Goal: Complete application form

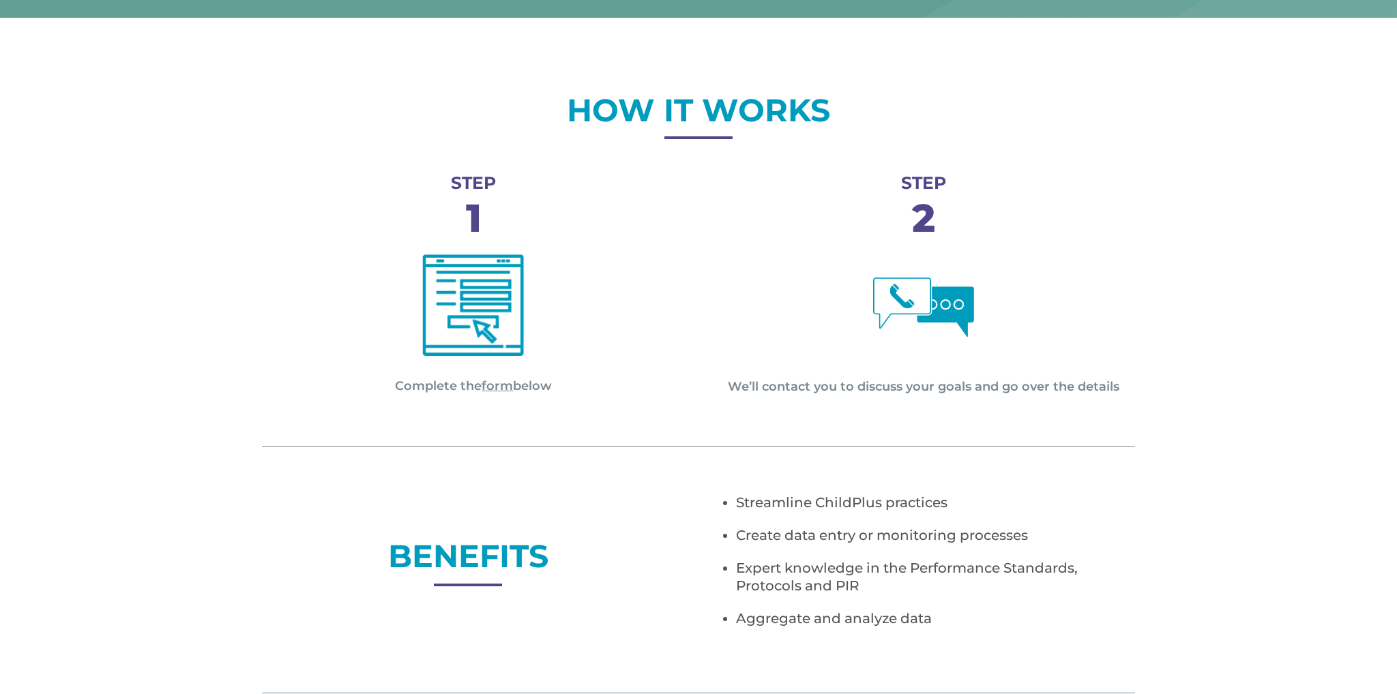
scroll to position [493, 0]
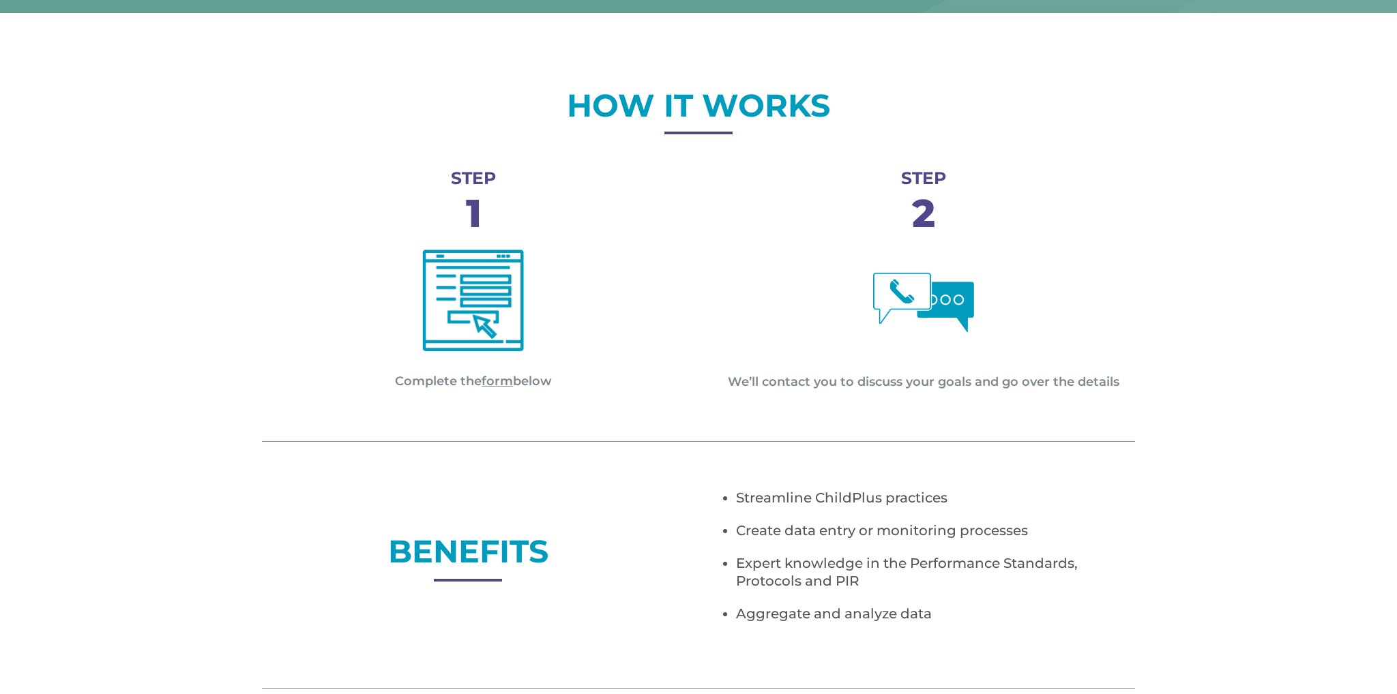
click at [499, 379] on link "form" at bounding box center [496, 381] width 31 height 15
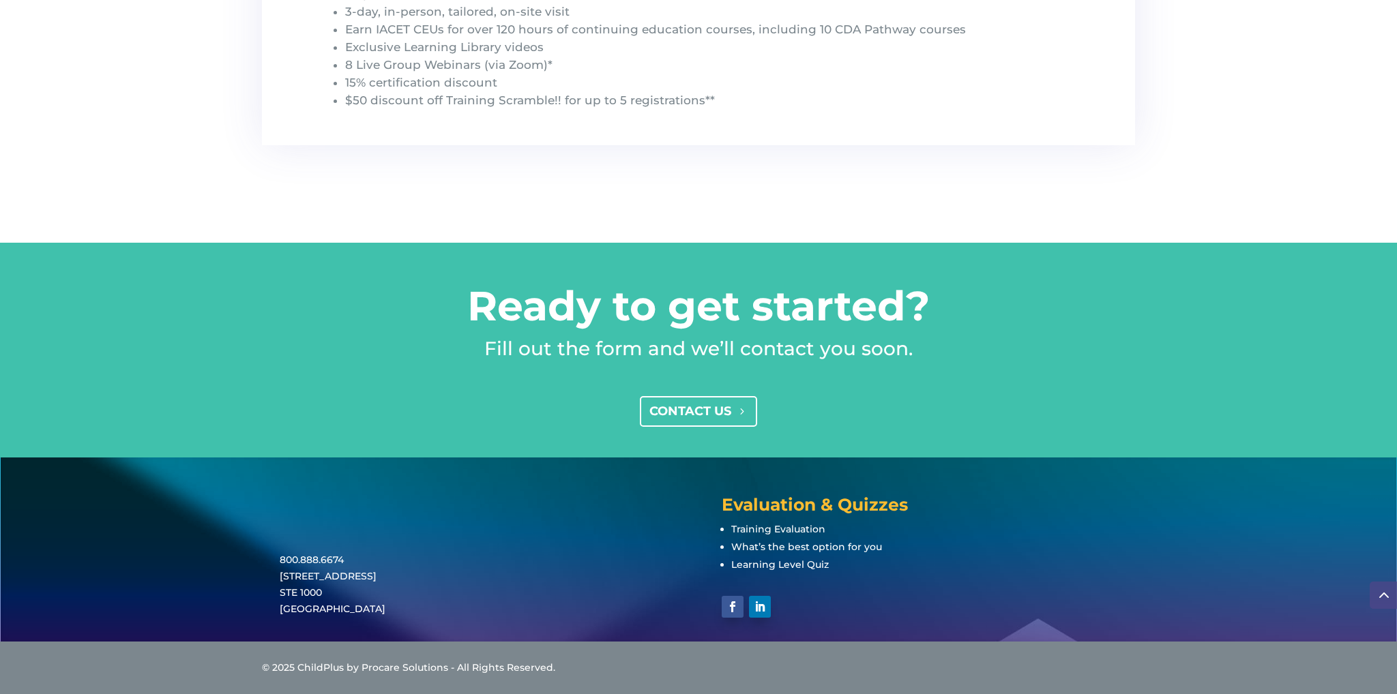
scroll to position [1579, 0]
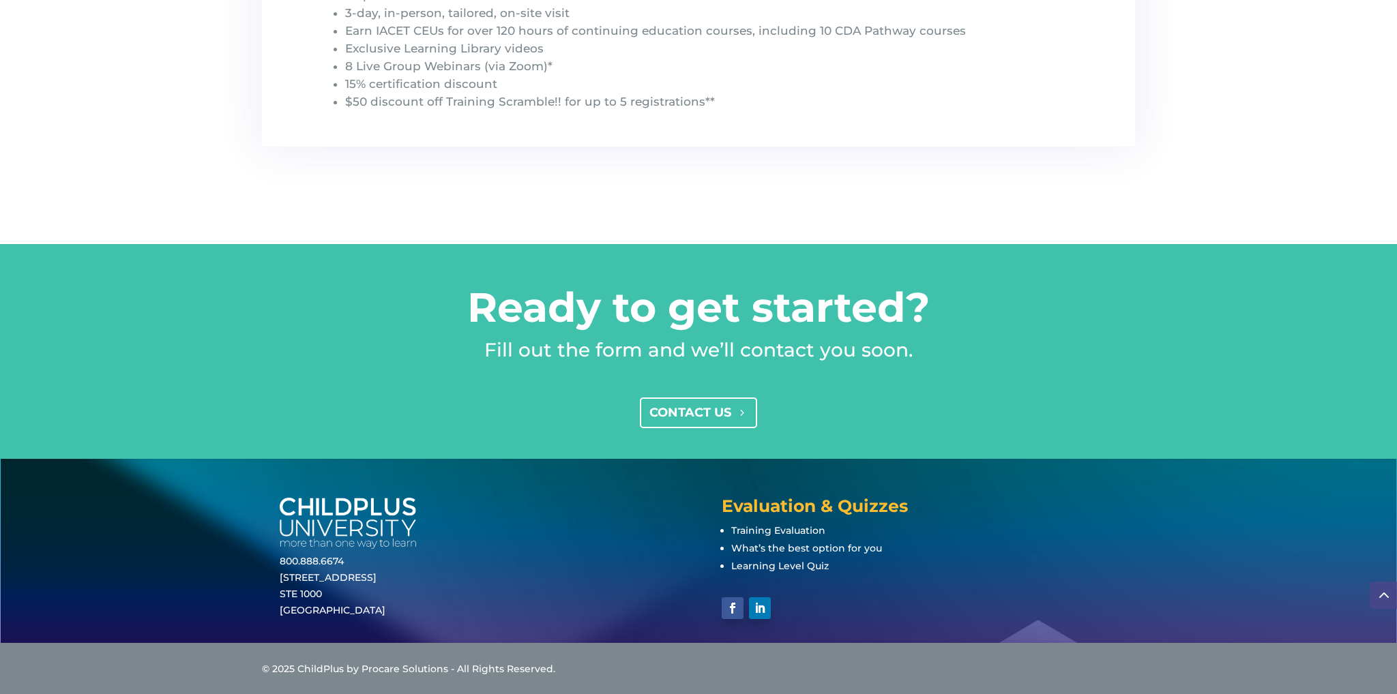
click at [681, 411] on link "CONTACT US" at bounding box center [699, 413] width 118 height 31
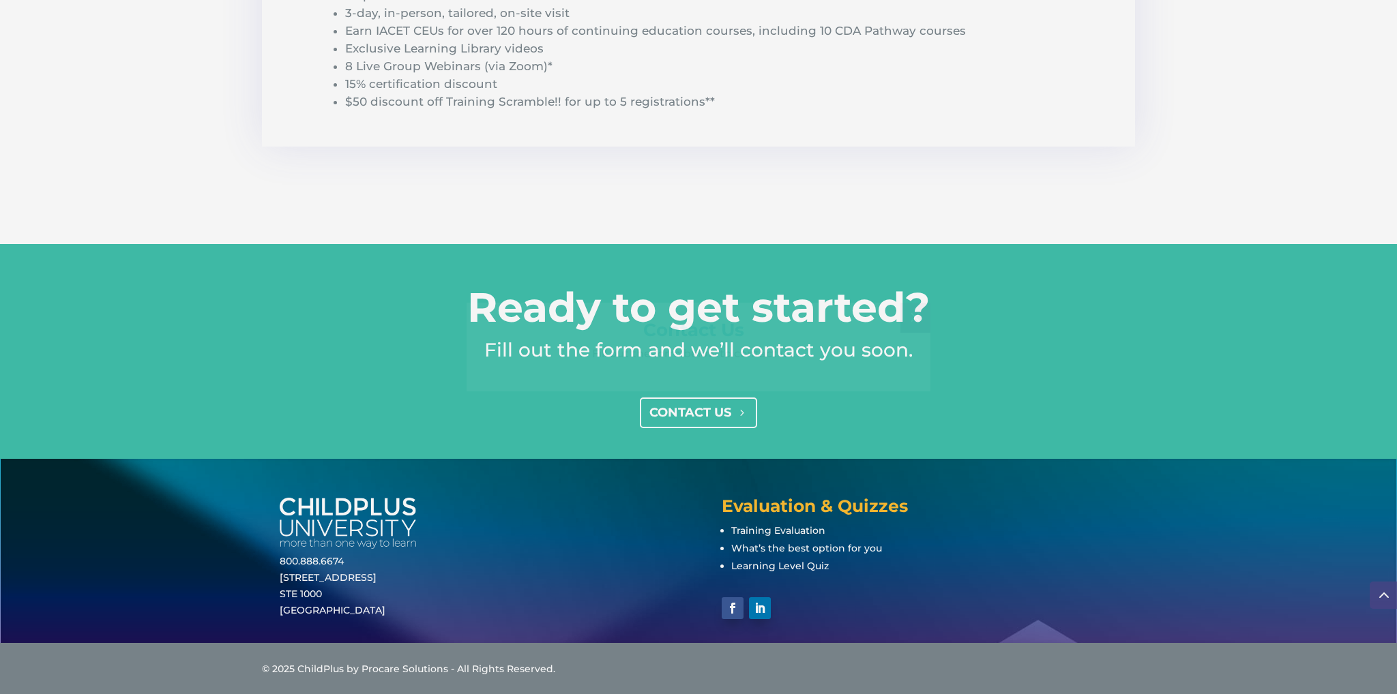
scroll to position [0, 0]
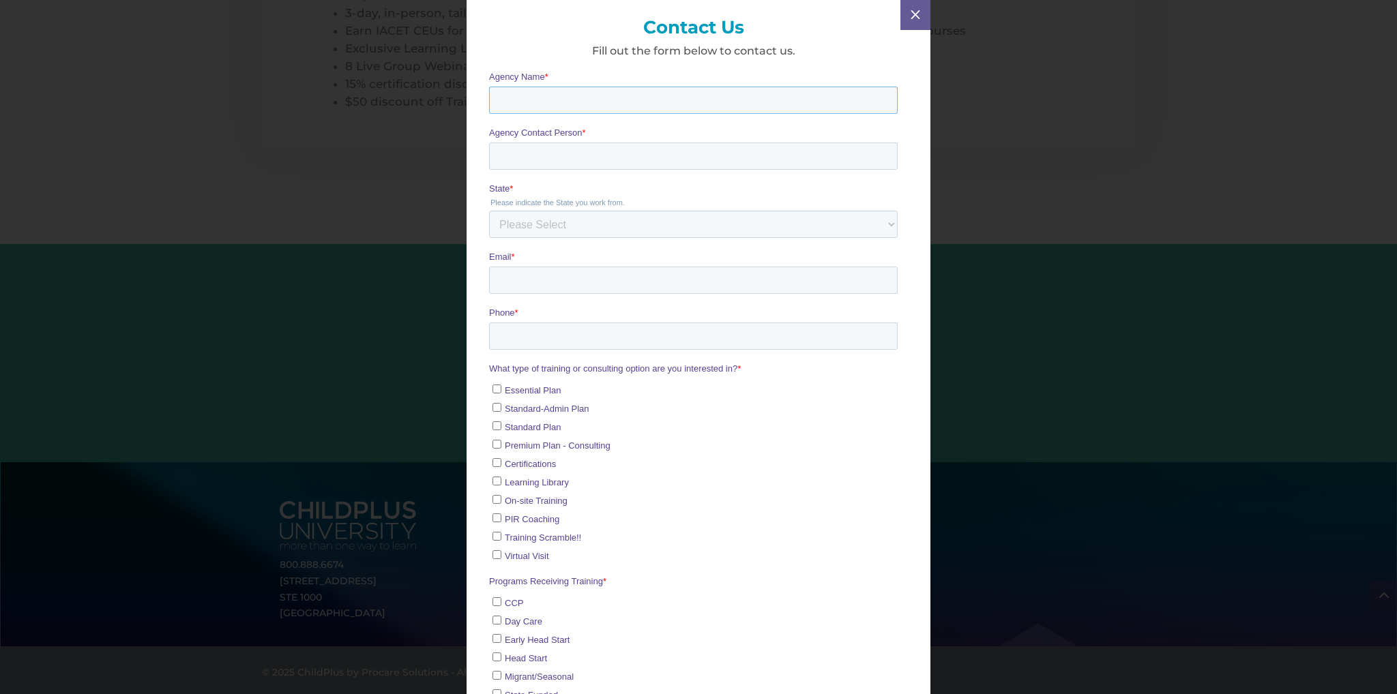
click at [526, 105] on input "Agency Name *" at bounding box center [693, 100] width 409 height 27
type input "Capital Region ESD 113"
click at [917, 22] on span "M" at bounding box center [915, 14] width 19 height 19
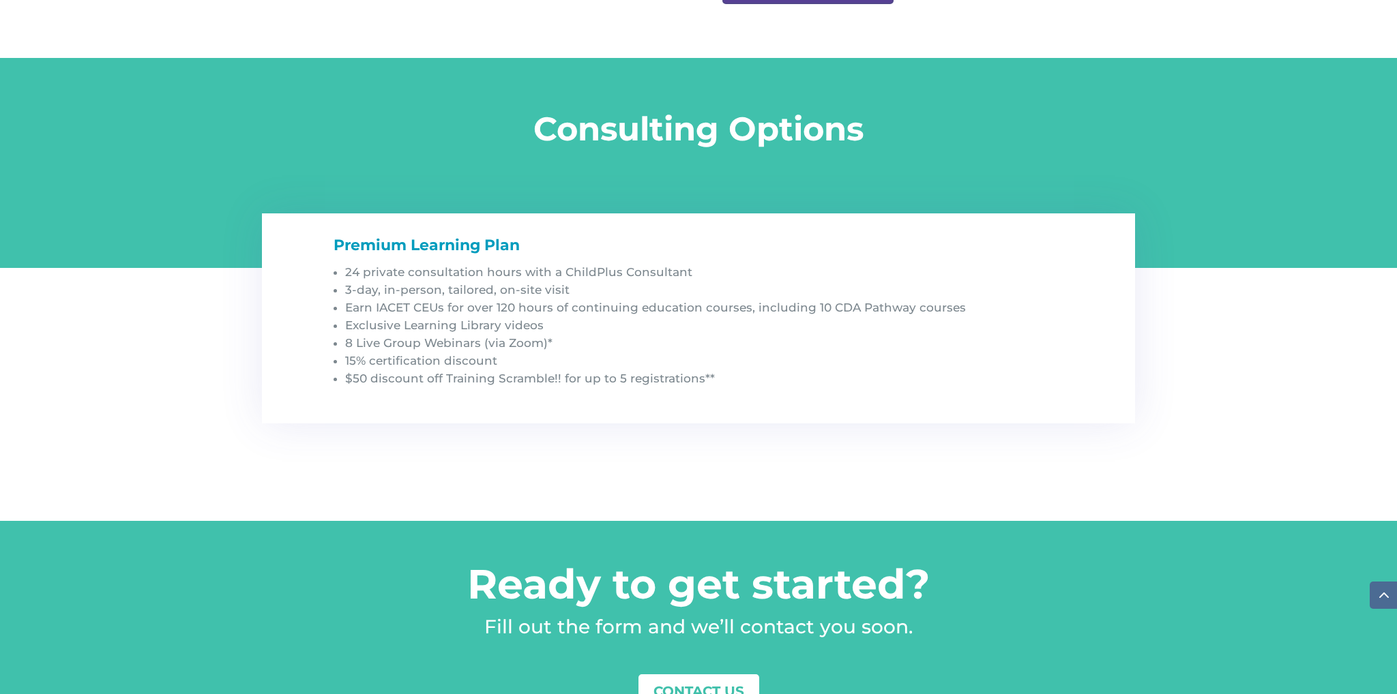
scroll to position [1312, 0]
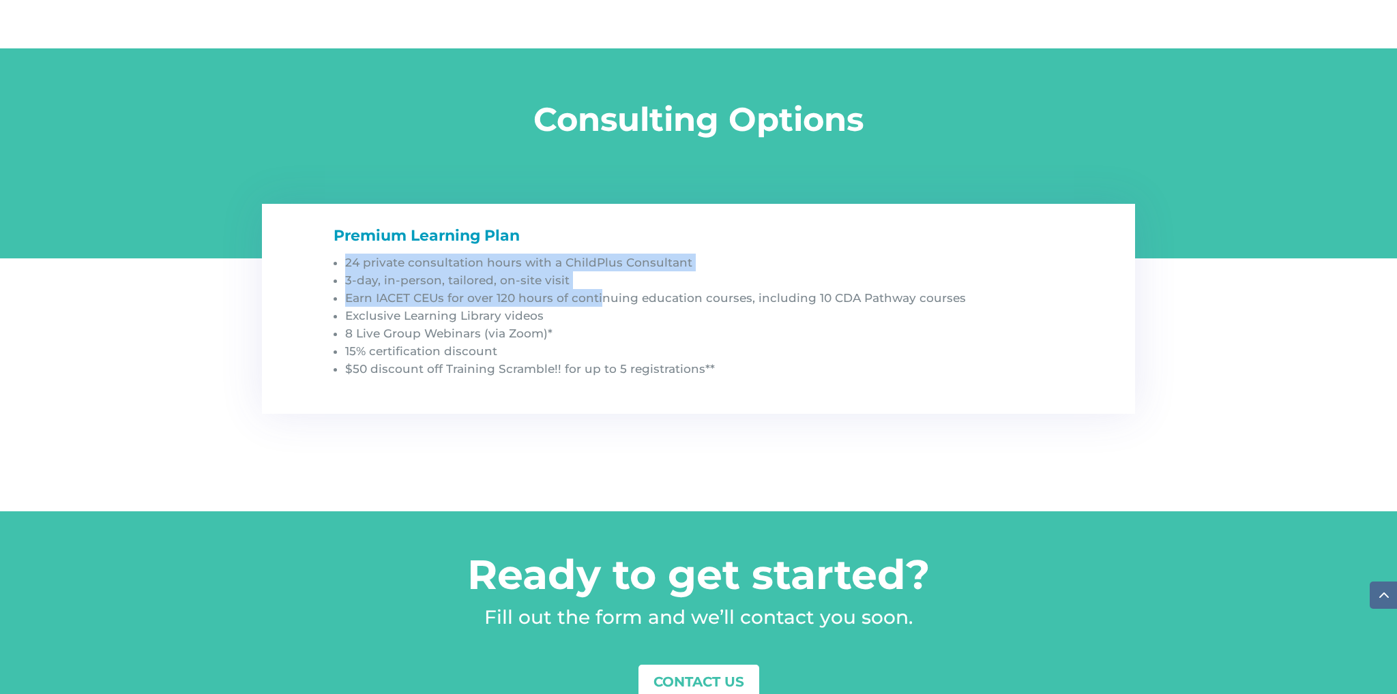
drag, startPoint x: 342, startPoint y: 265, endPoint x: 600, endPoint y: 298, distance: 259.9
click at [600, 298] on ul "24 private consultation hours with a ChildPlus Consultant 3-day, in-person, tai…" at bounding box center [703, 324] width 740 height 140
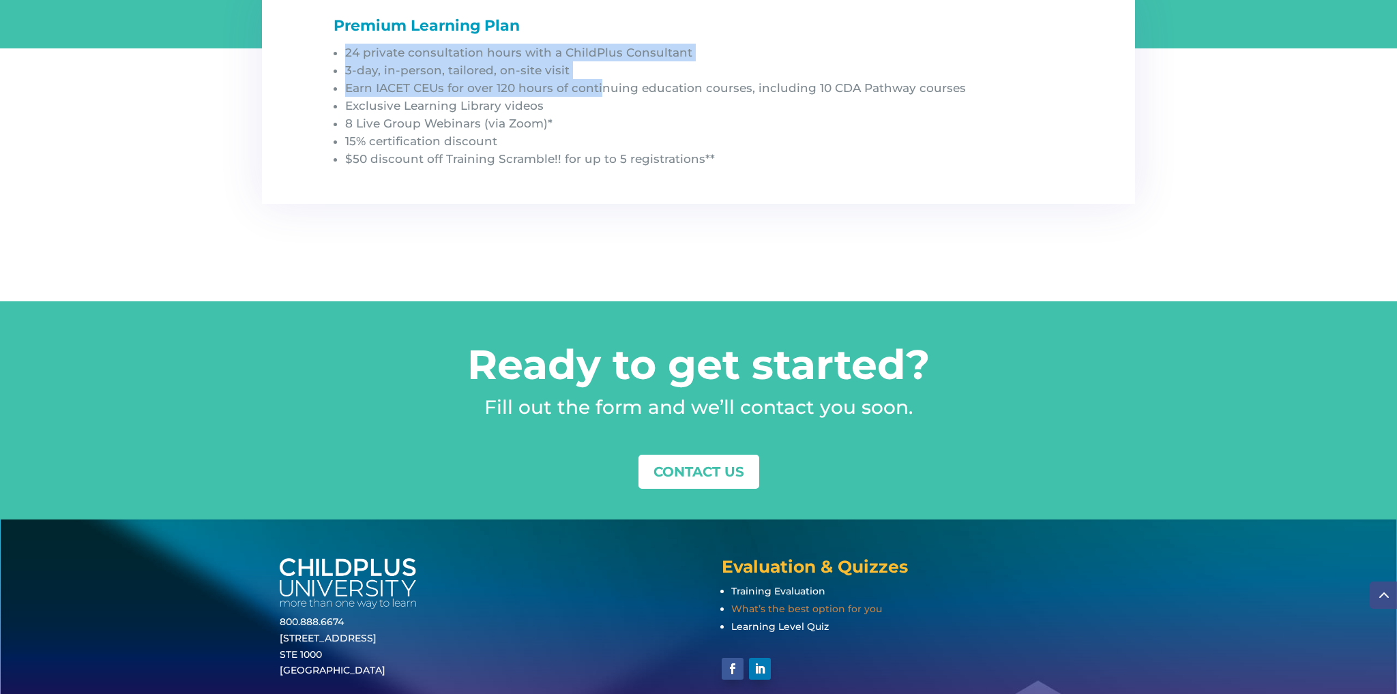
scroll to position [1531, 0]
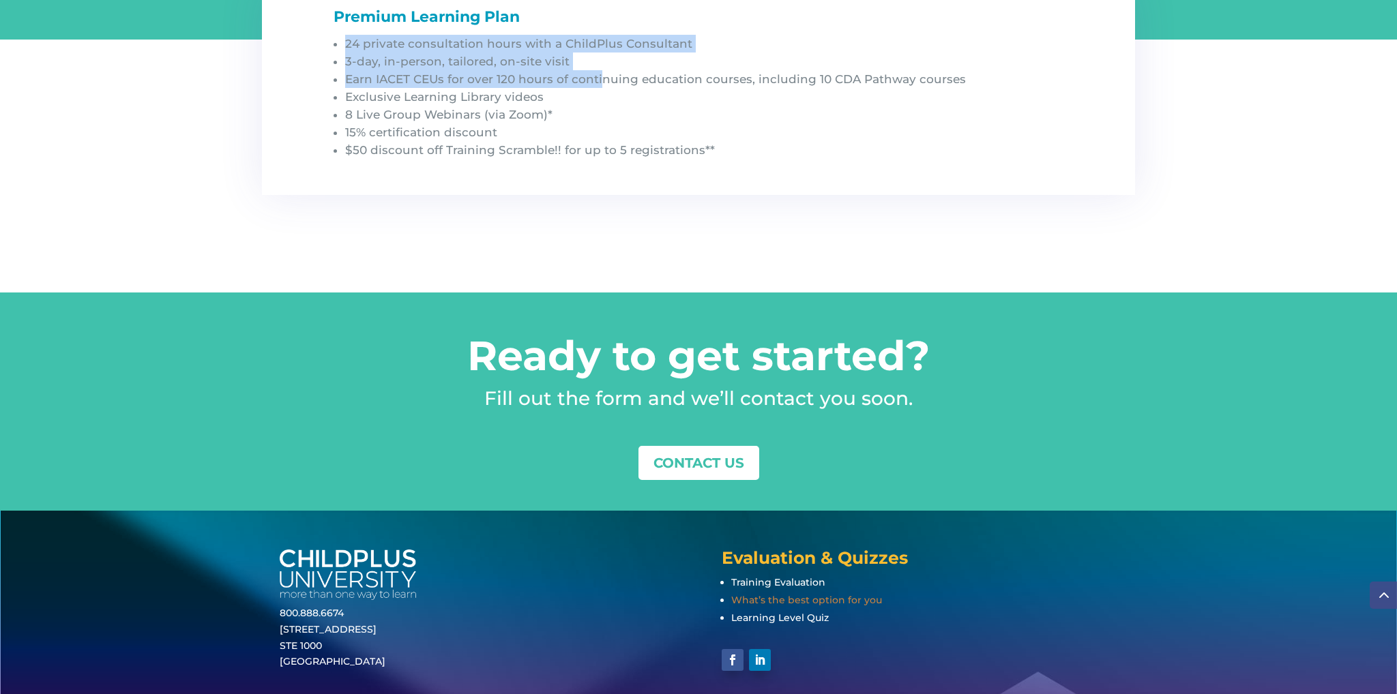
click at [816, 594] on span "What’s the best option for you" at bounding box center [806, 600] width 151 height 12
click at [788, 579] on span "Training Evaluation" at bounding box center [778, 582] width 94 height 12
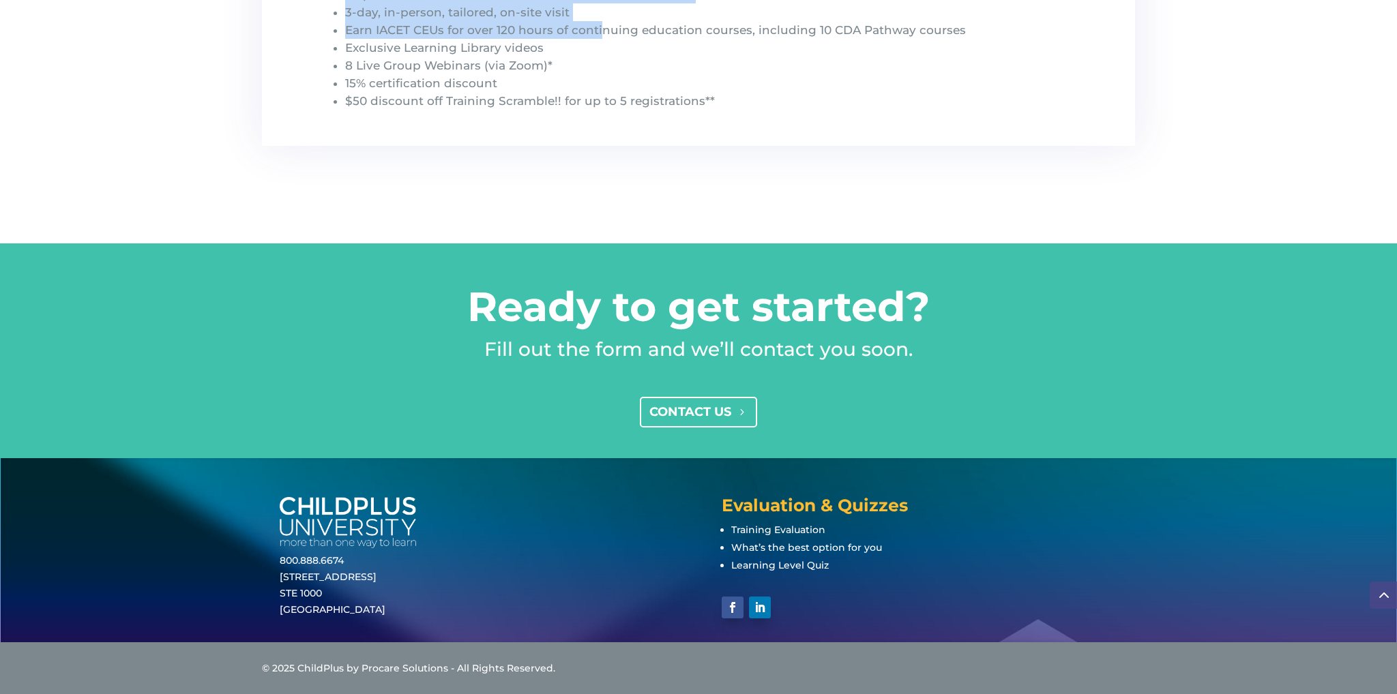
scroll to position [1579, 0]
click at [742, 400] on link "CONTACT US" at bounding box center [699, 413] width 118 height 31
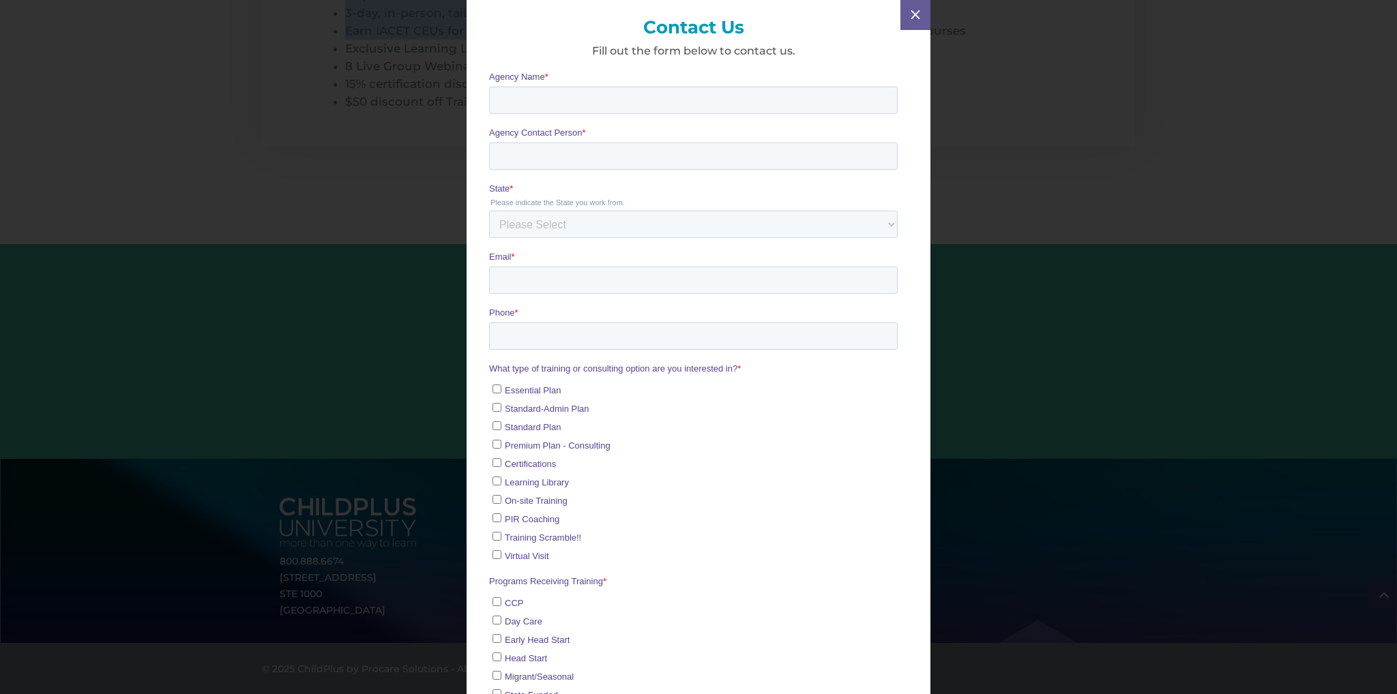
scroll to position [0, 0]
click at [548, 91] on input "Agency Name *" at bounding box center [693, 100] width 409 height 27
type input "Capital Region ESD 113"
type input "Lauren Luedeke"
select select "Washington"
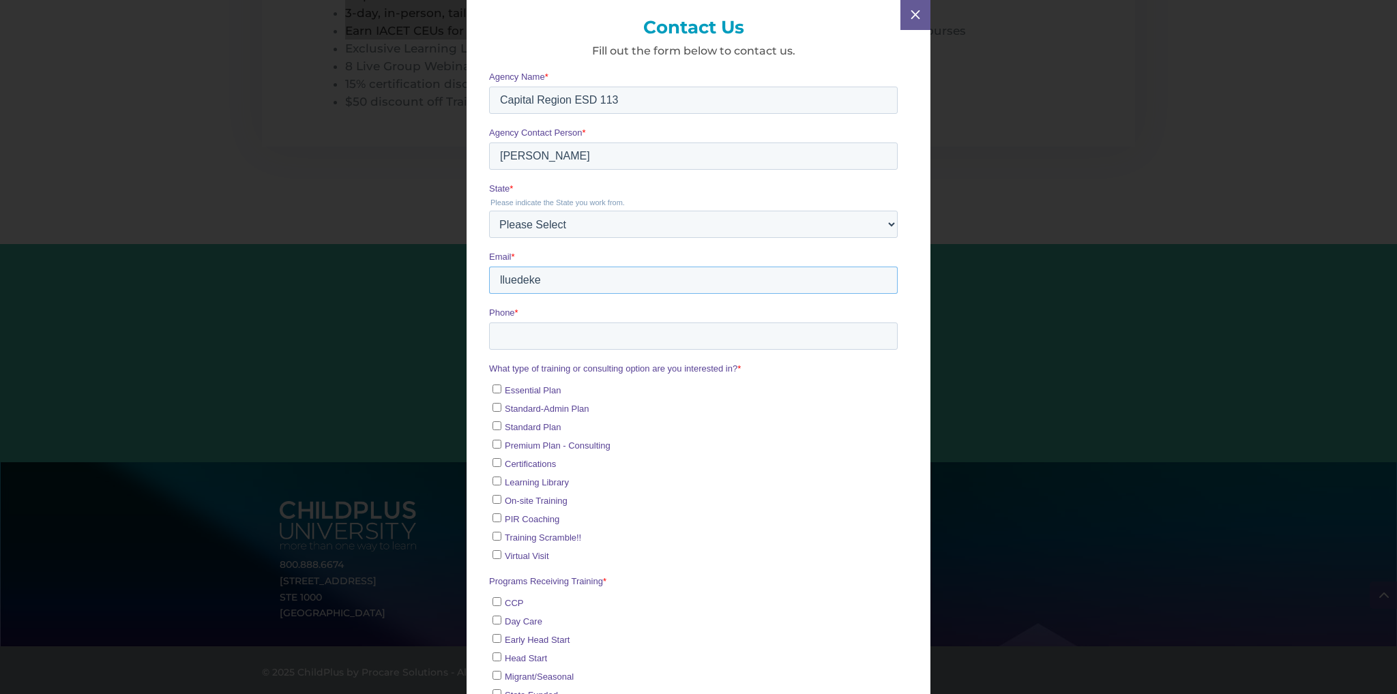
type input "lluedeke@esd113.org"
click at [545, 340] on input "(360)4646820" at bounding box center [693, 336] width 409 height 27
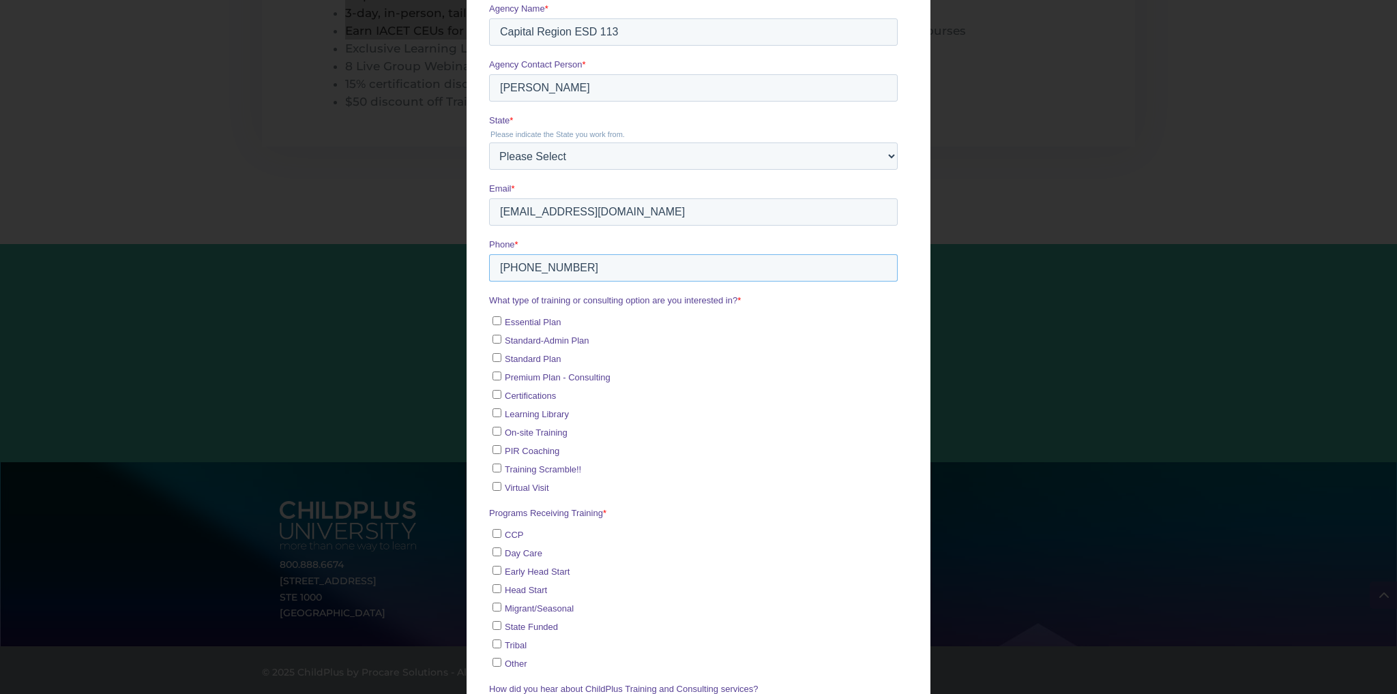
scroll to position [136, 0]
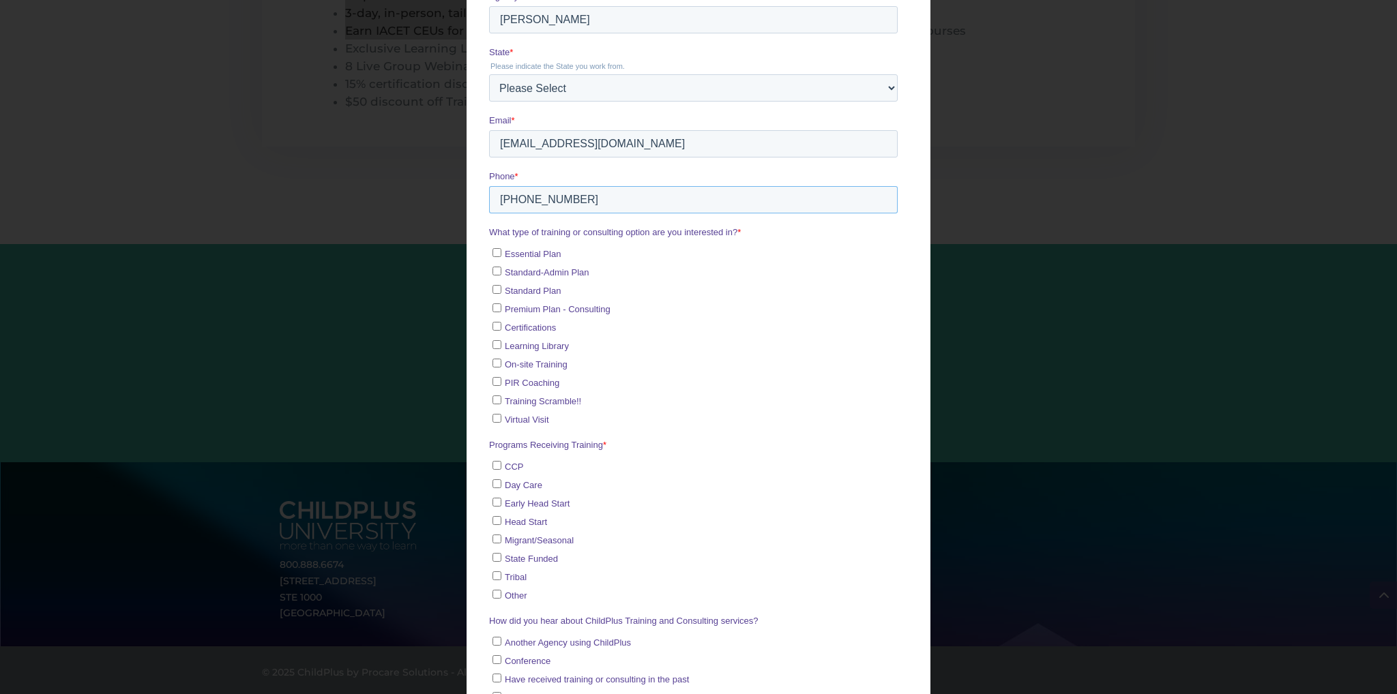
type input "(360)464-6820"
click at [494, 357] on label "On-site Training" at bounding box center [694, 364] width 405 height 14
click at [494, 359] on input "On-site Training" at bounding box center [496, 363] width 9 height 9
checkbox input "true"
click at [495, 314] on label "Premium Plan - Consulting" at bounding box center [694, 309] width 405 height 14
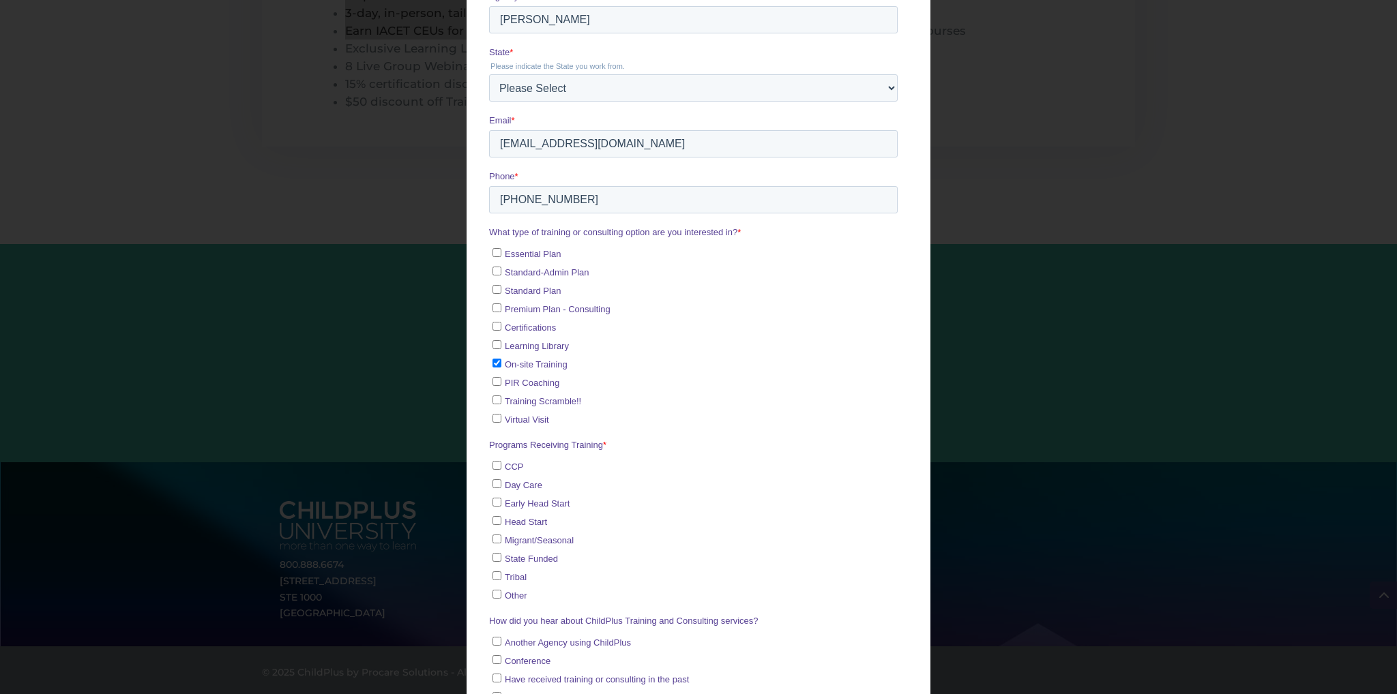
click at [495, 313] on input "Premium Plan - Consulting" at bounding box center [496, 308] width 9 height 9
click at [495, 312] on label "Premium Plan - Consulting" at bounding box center [694, 309] width 405 height 14
click at [495, 312] on input "Premium Plan - Consulting" at bounding box center [496, 308] width 9 height 9
checkbox input "false"
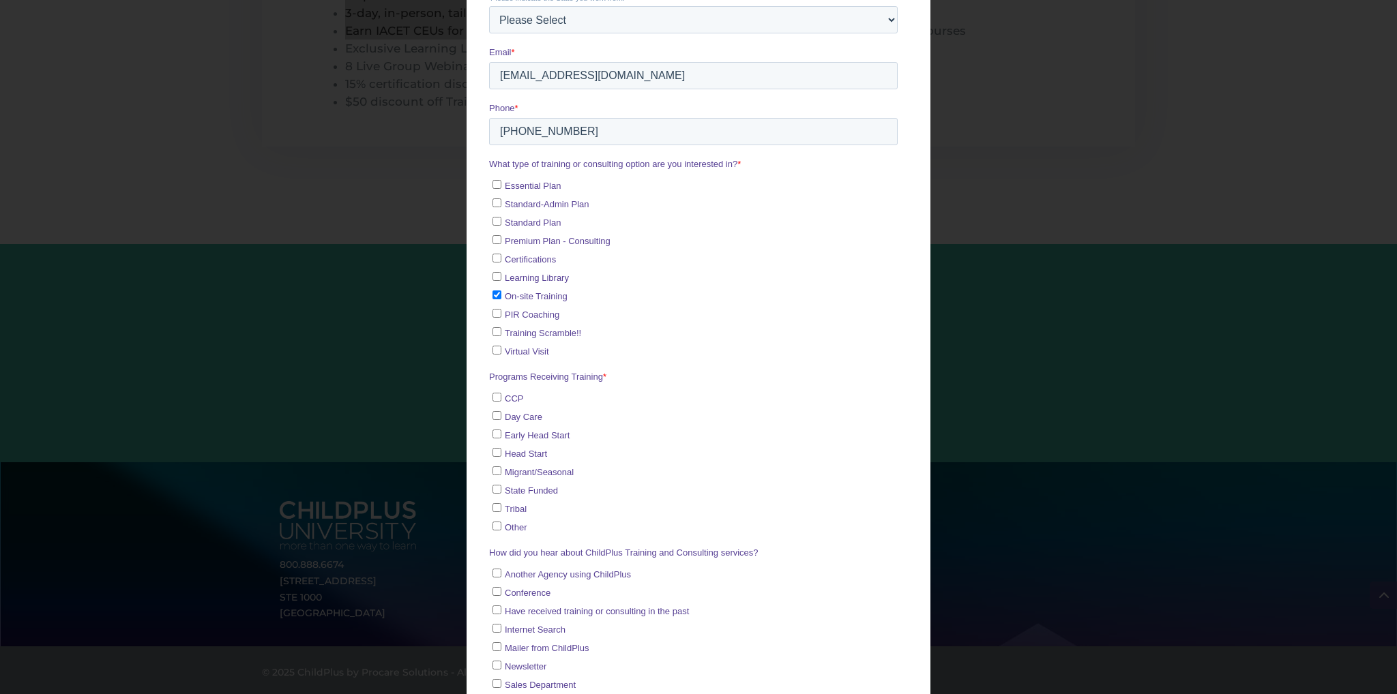
click at [499, 254] on input "Certifications" at bounding box center [496, 258] width 9 height 9
checkbox input "true"
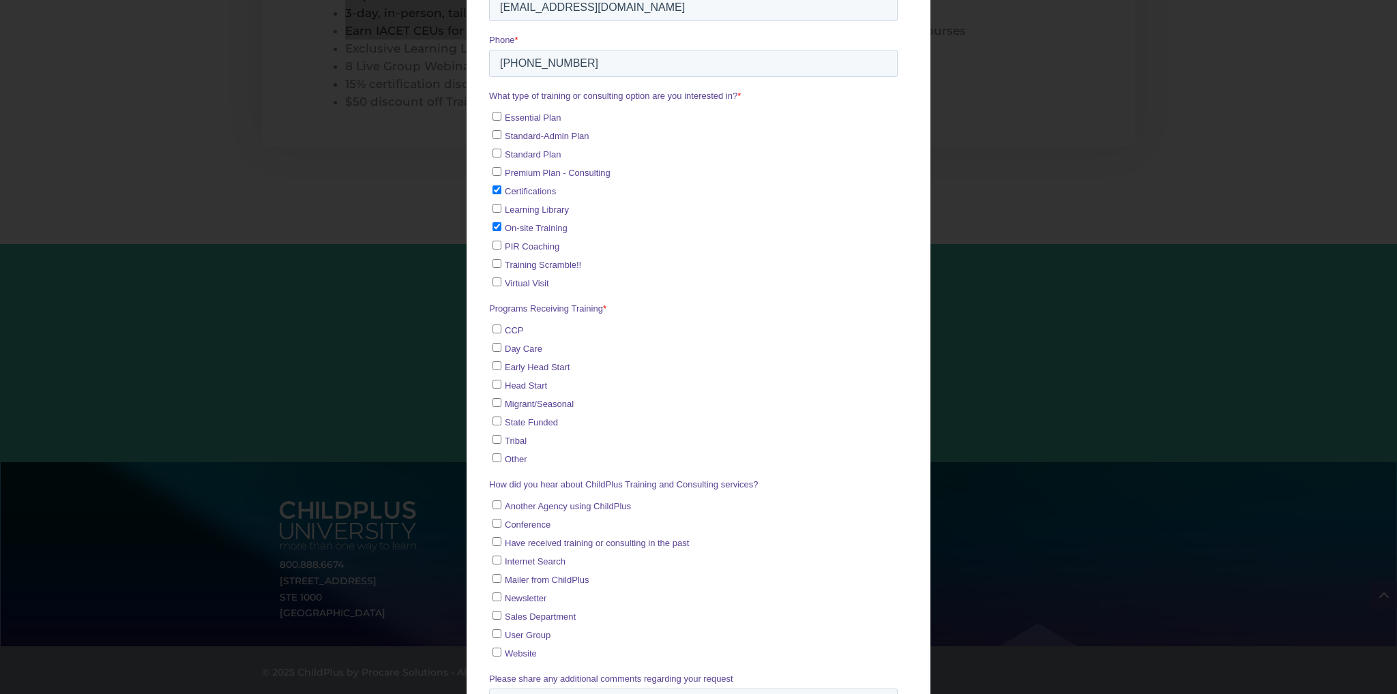
click at [492, 278] on input "Virtual Visit" at bounding box center [496, 282] width 9 height 9
checkbox input "true"
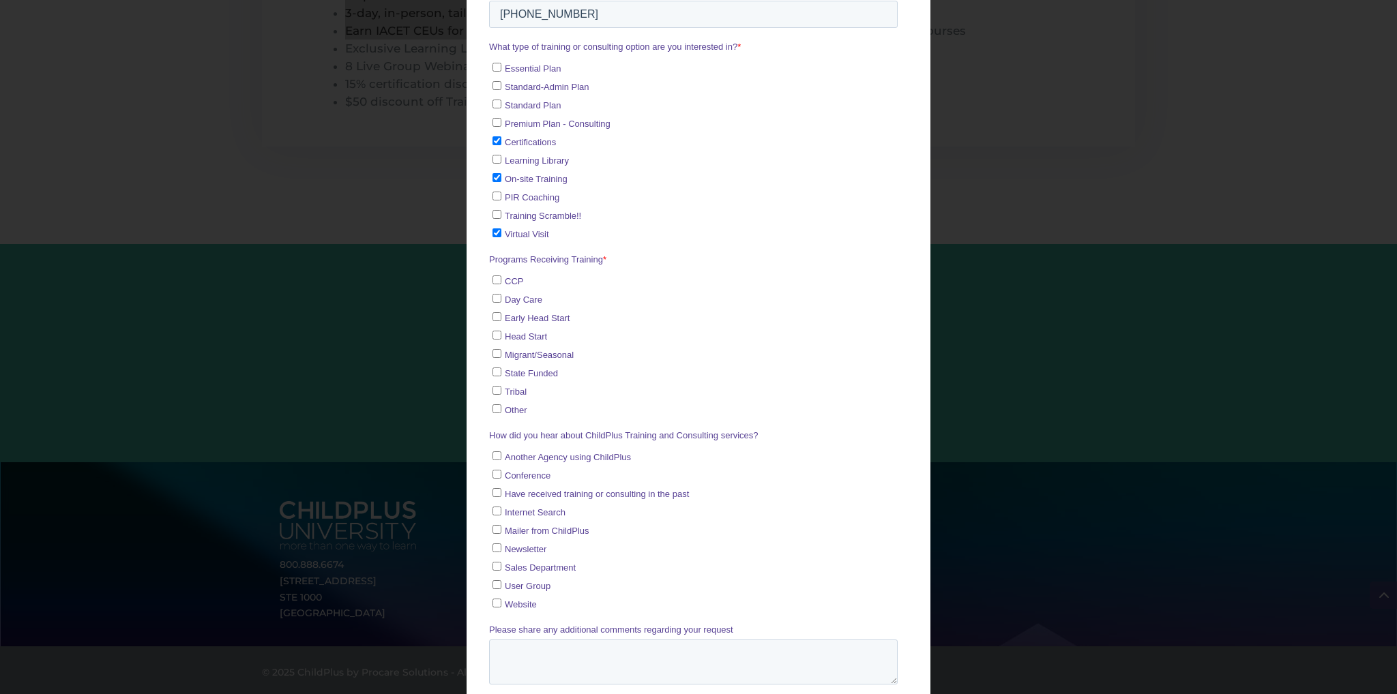
scroll to position [341, 0]
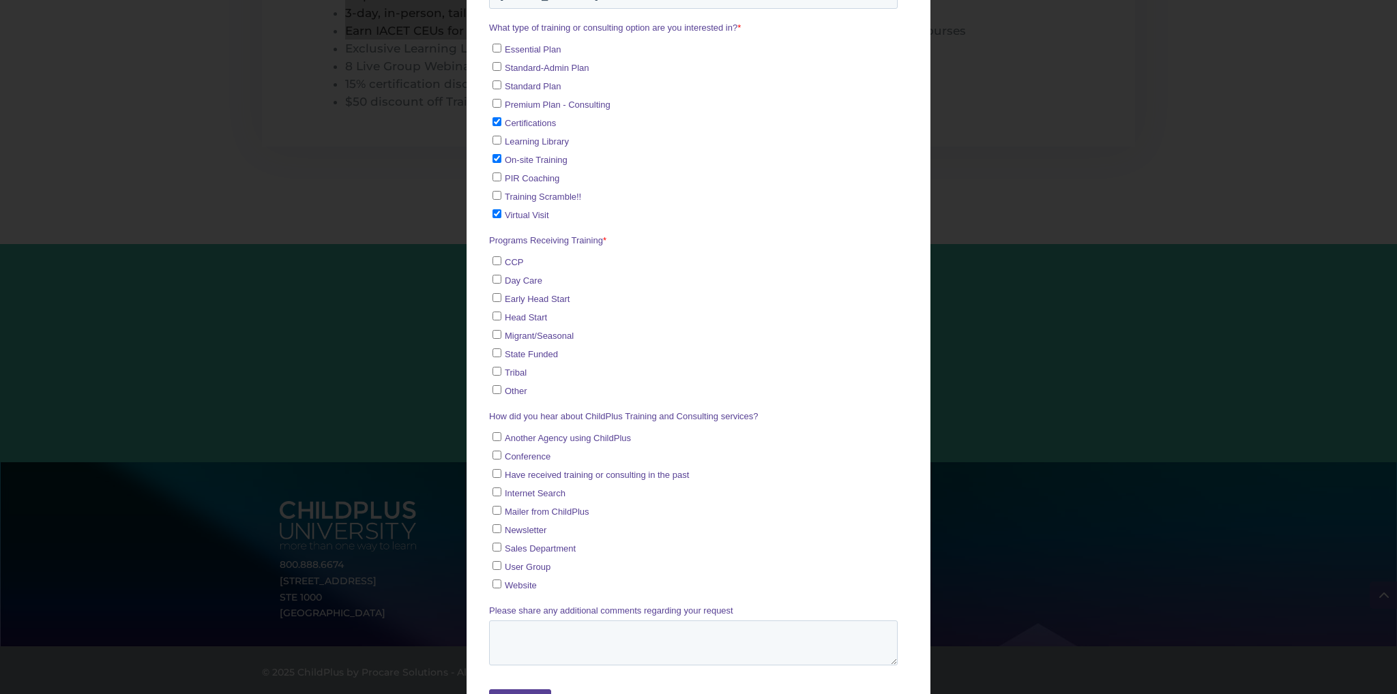
click at [494, 313] on input "Head Start" at bounding box center [496, 316] width 9 height 9
checkbox input "true"
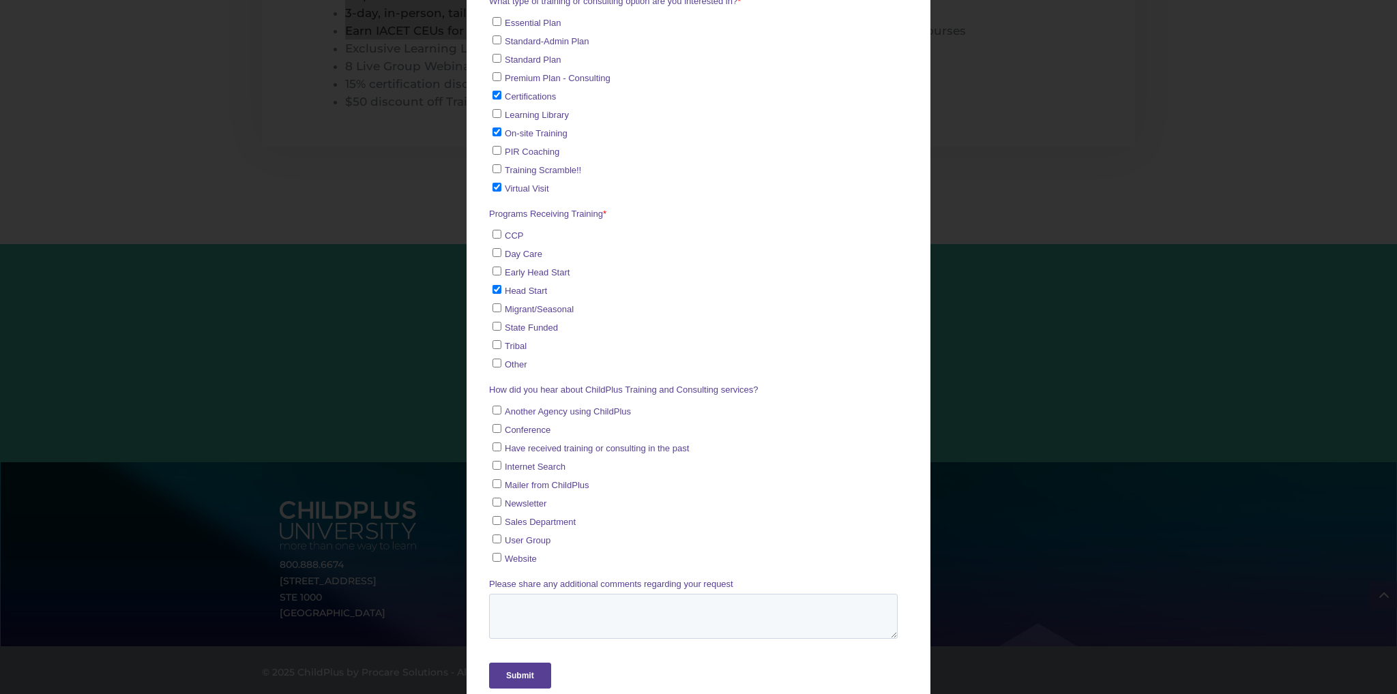
scroll to position [381, 0]
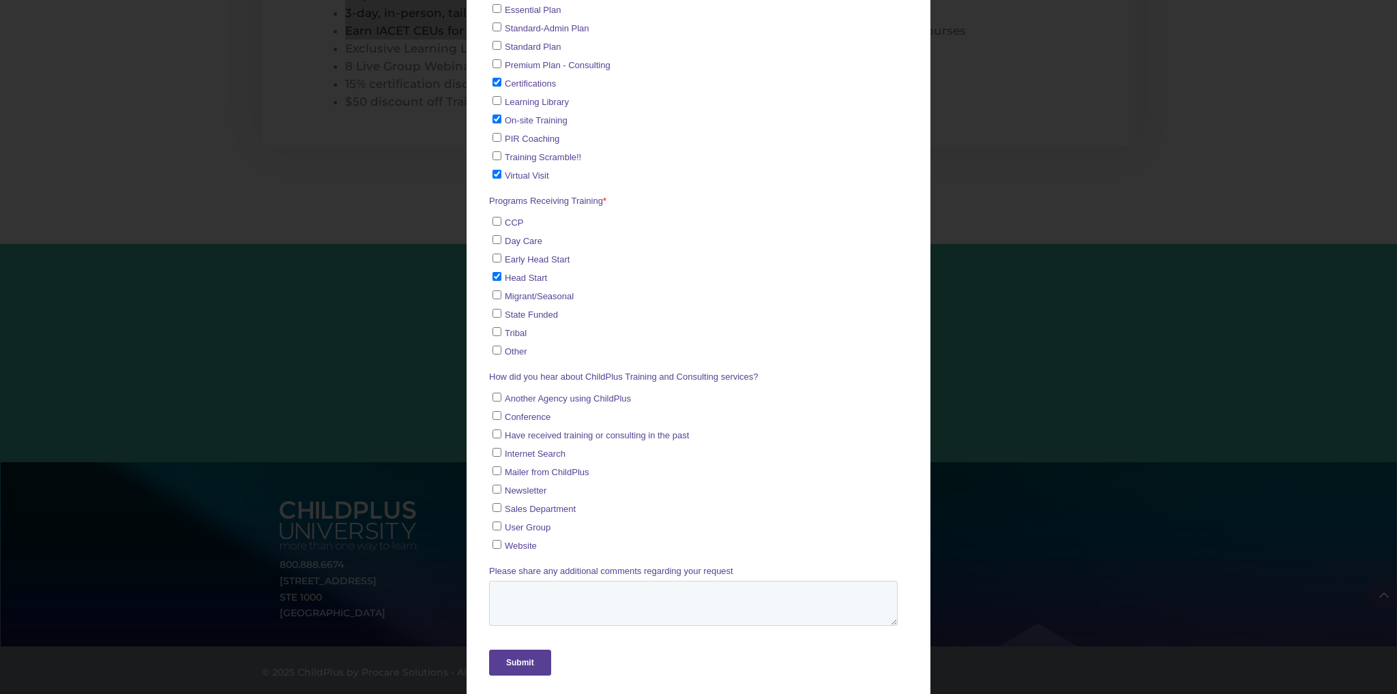
click at [499, 412] on input "Conference" at bounding box center [496, 416] width 9 height 9
checkbox input "true"
click at [499, 430] on input "Have received training or consulting in the past" at bounding box center [496, 434] width 9 height 9
checkbox input "false"
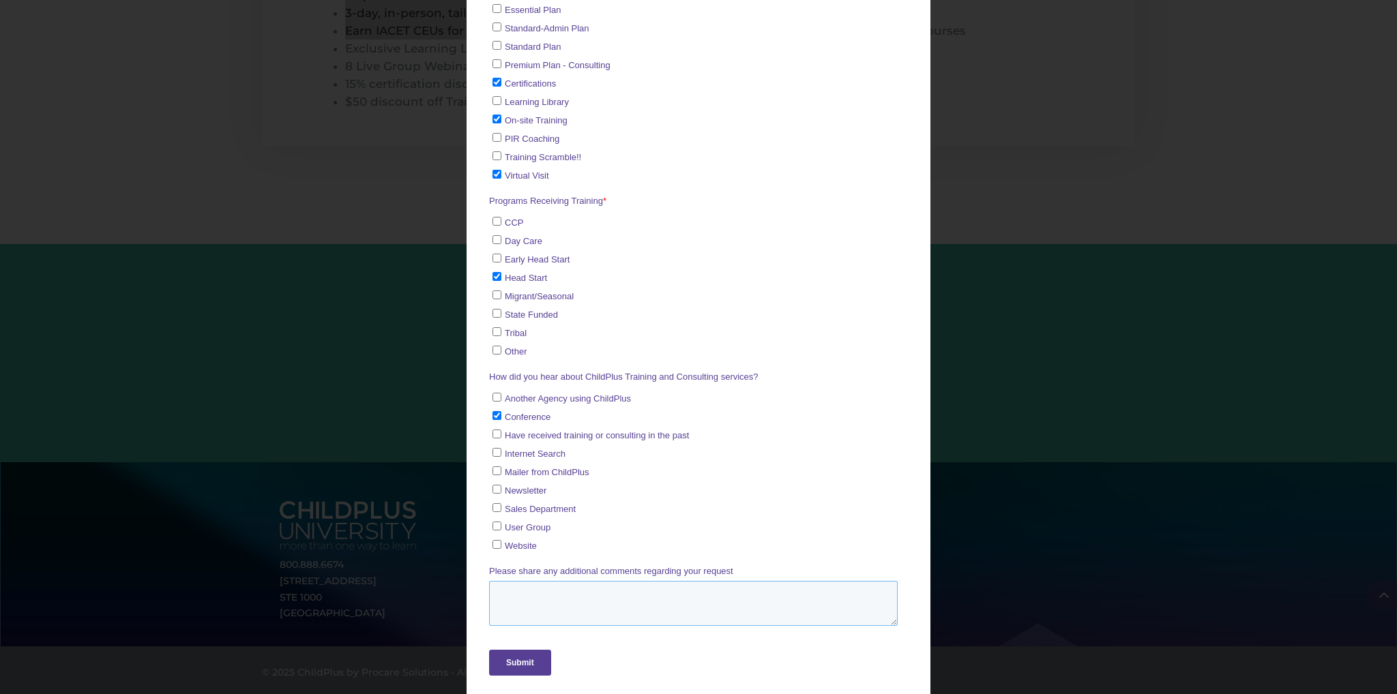
click at [643, 588] on textarea "Please share any additional comments regarding your request" at bounding box center [693, 604] width 409 height 45
click at [499, 585] on textarea "I would like to set up time for someone to review Module Designer and show me h…" at bounding box center [693, 604] width 409 height 45
click at [790, 606] on textarea "Specifically, I would like to set up time for someone to review Module Designer…" at bounding box center [693, 604] width 409 height 45
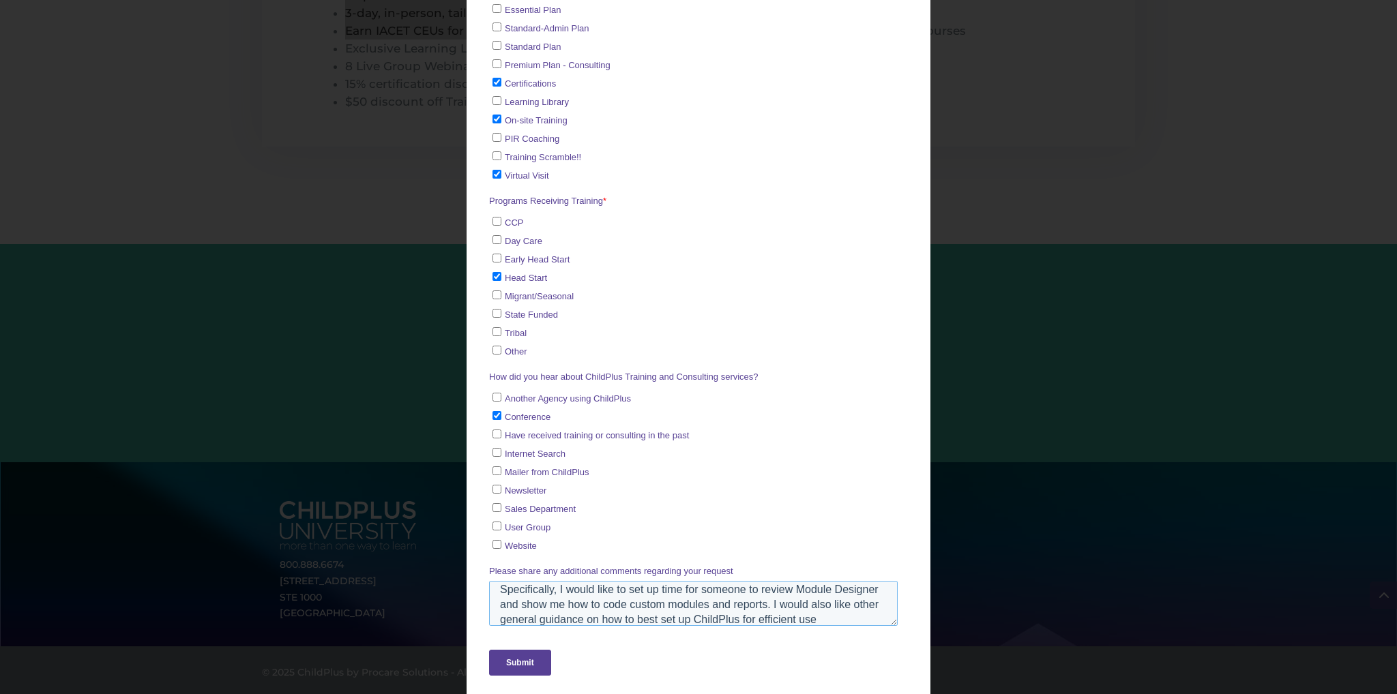
scroll to position [22, 0]
type textarea "Specifically, I would like to set up time for someone to review Module Designer…"
click at [524, 651] on input "Submit" at bounding box center [520, 664] width 62 height 26
